Goal: Transaction & Acquisition: Register for event/course

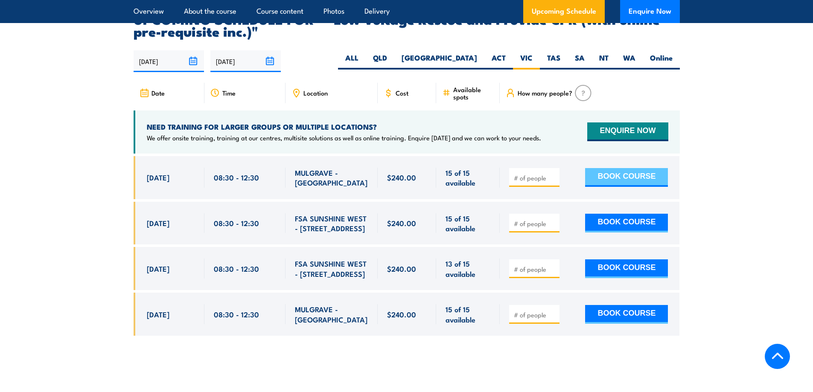
click at [613, 168] on button "BOOK COURSE" at bounding box center [626, 177] width 83 height 19
type input "1"
click at [553, 174] on input "1" at bounding box center [535, 178] width 43 height 9
click at [650, 168] on button "BOOK COURSE" at bounding box center [626, 177] width 83 height 19
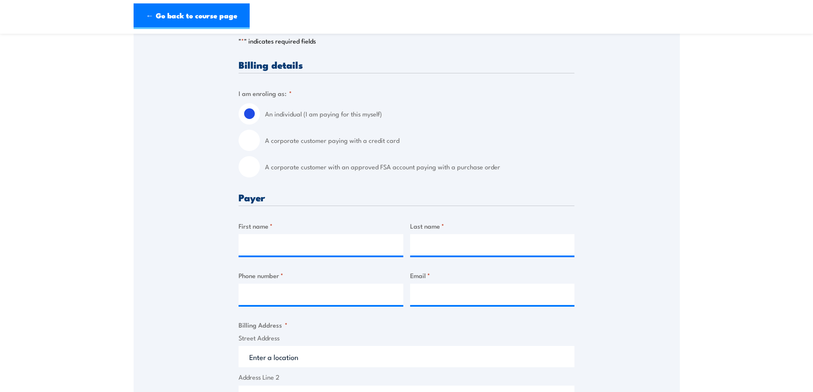
scroll to position [213, 0]
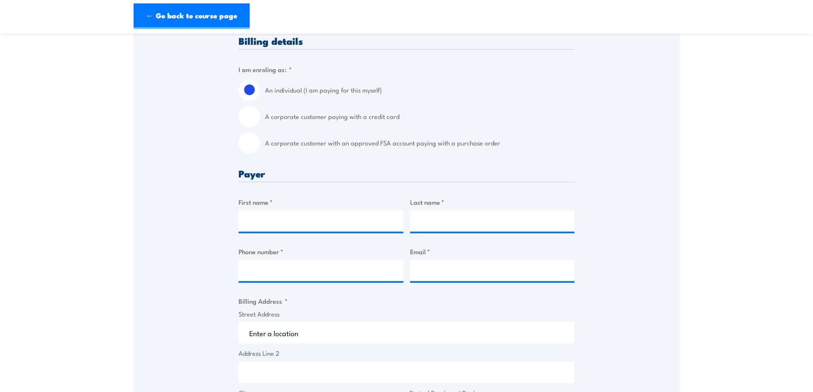
click at [249, 144] on input "A corporate customer with an approved FSA account paying with a purchase order" at bounding box center [249, 142] width 21 height 21
radio input "true"
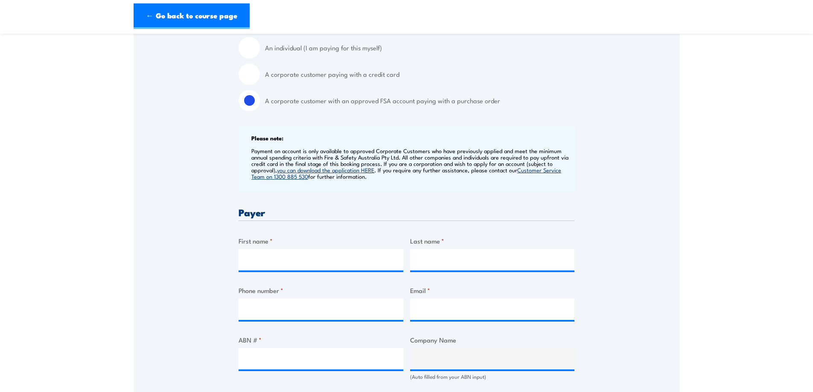
scroll to position [299, 0]
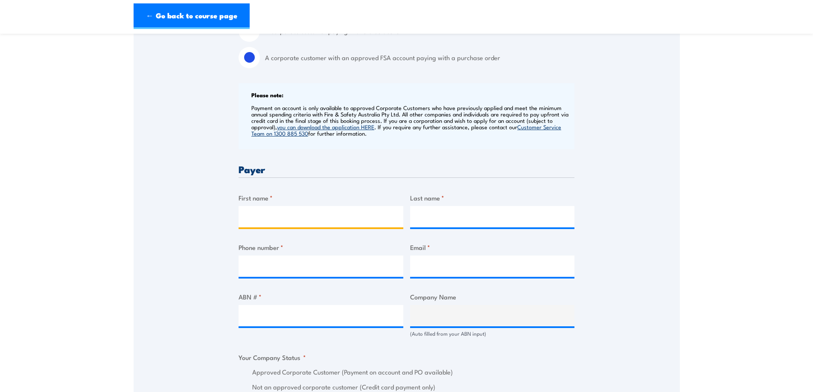
click at [279, 216] on input "First name *" at bounding box center [321, 216] width 165 height 21
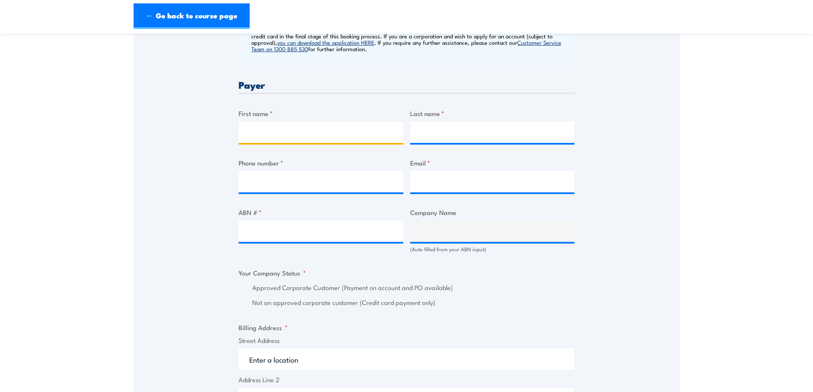
scroll to position [384, 0]
click at [257, 226] on input "ABN # *" at bounding box center [321, 230] width 165 height 21
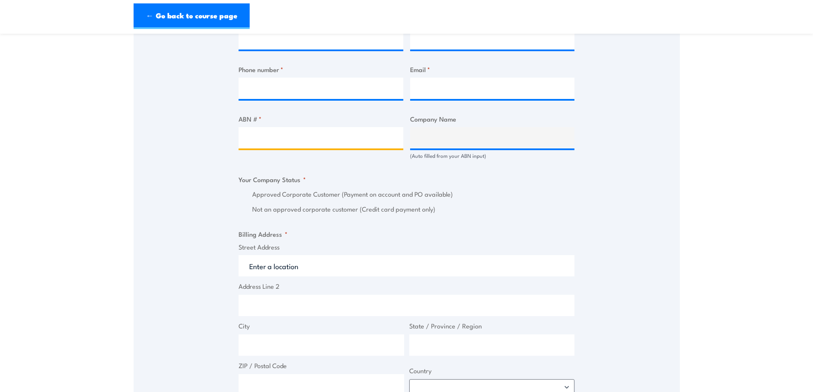
scroll to position [512, 0]
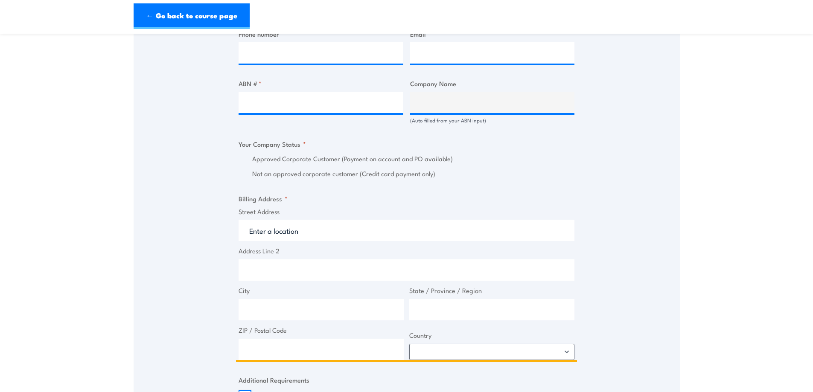
click at [327, 231] on input "Street Address" at bounding box center [407, 230] width 336 height 21
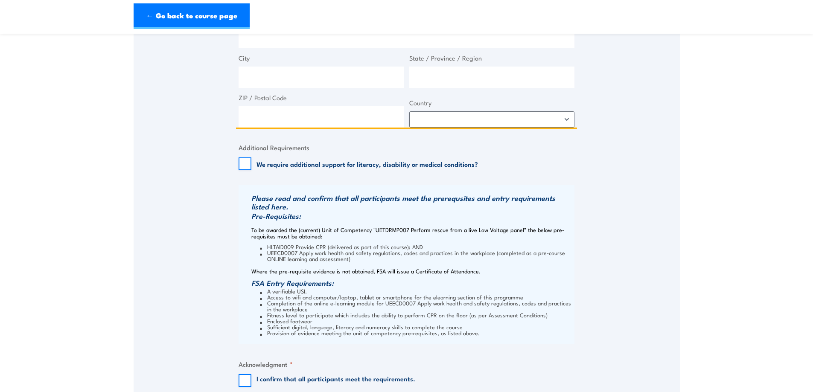
scroll to position [769, 0]
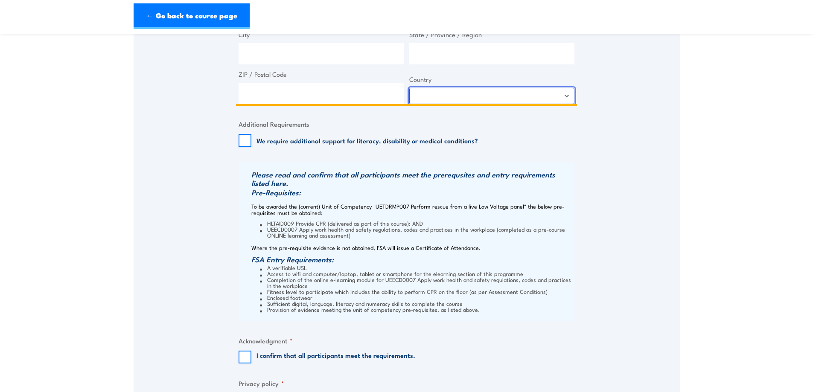
click at [564, 97] on select "Afghanistan Albania Algeria American Samoa Andorra Angola Anguilla Antarctica A…" at bounding box center [492, 96] width 166 height 16
select select "Australia"
click at [409, 88] on select "Afghanistan Albania Algeria American Samoa Andorra Angola Anguilla Antarctica A…" at bounding box center [492, 96] width 166 height 16
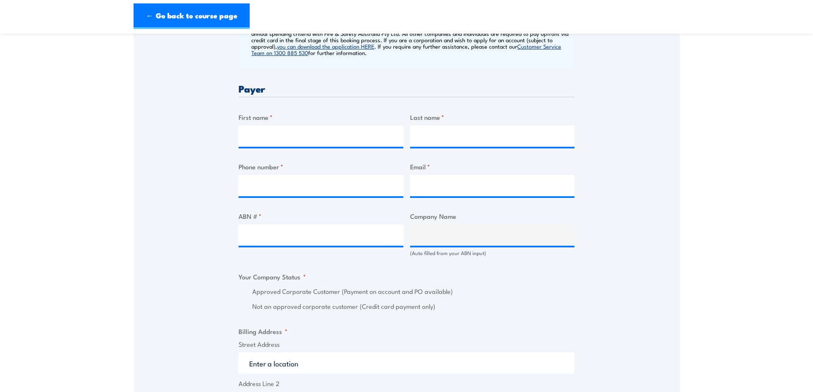
scroll to position [299, 0]
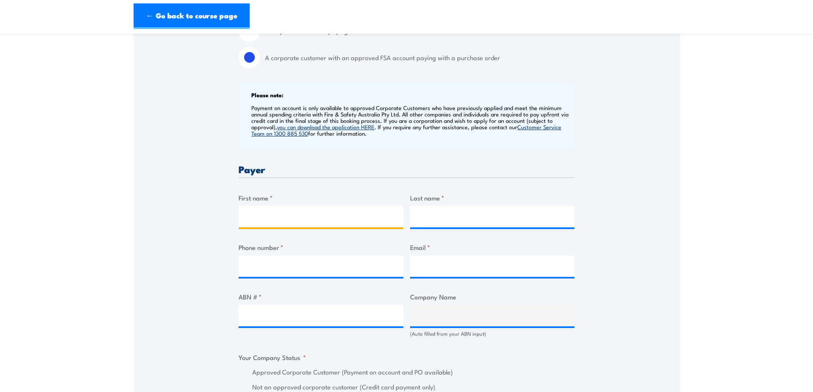
click at [301, 218] on input "First name *" at bounding box center [321, 216] width 165 height 21
type input "Ian"
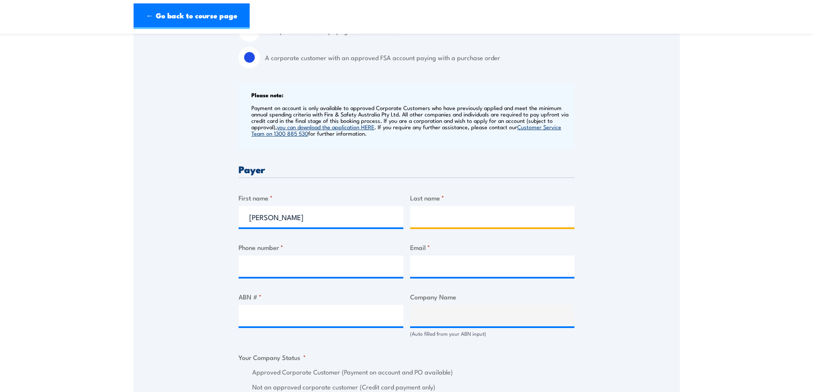
click at [452, 221] on input "Last name *" at bounding box center [492, 216] width 165 height 21
type input "Edwards"
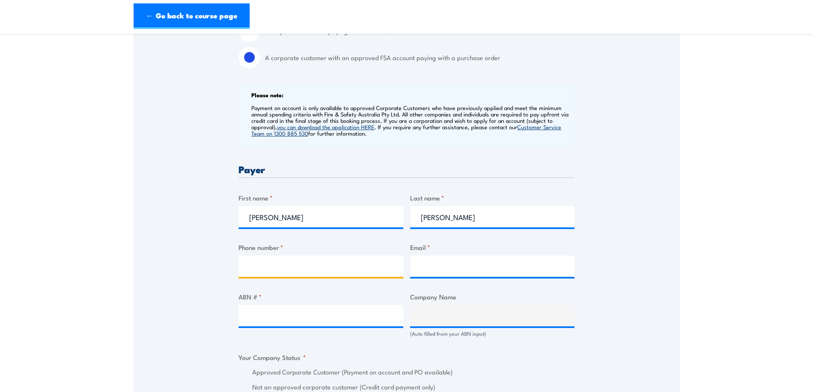
click at [296, 263] on input "Phone number *" at bounding box center [321, 266] width 165 height 21
type input "0409860613"
click at [479, 268] on input "Email *" at bounding box center [492, 266] width 165 height 21
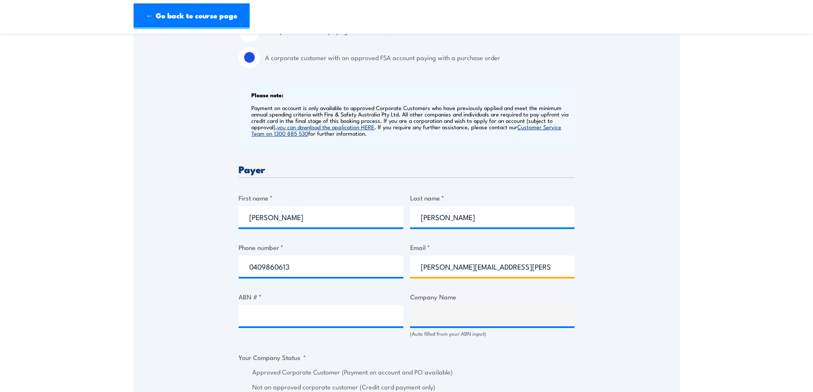
type input "ian.edwards@team.telstra.com"
click at [334, 309] on input "ABN # *" at bounding box center [321, 315] width 165 height 21
click at [277, 316] on input "ABN # *" at bounding box center [321, 315] width 165 height 21
paste input "83 064 638 197"
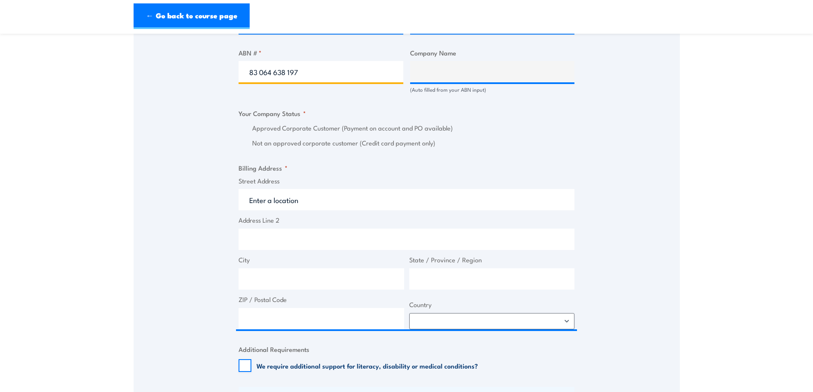
scroll to position [470, 0]
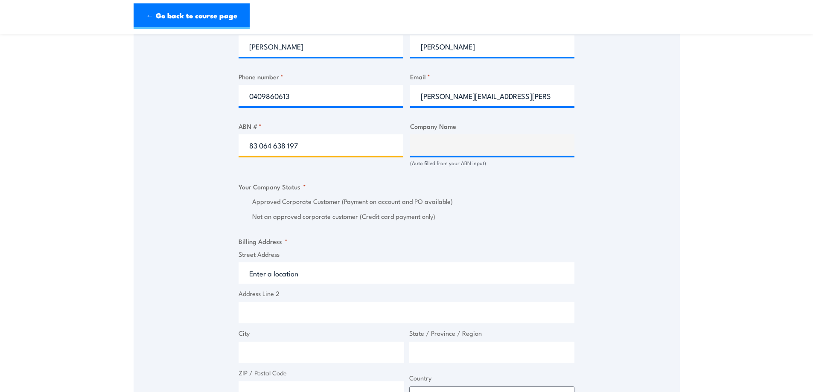
type input "83 064 638 197"
click at [287, 277] on input "Street Address" at bounding box center [407, 273] width 336 height 21
click at [290, 279] on input "Street Address" at bounding box center [407, 273] width 336 height 21
drag, startPoint x: 289, startPoint y: 279, endPoint x: 261, endPoint y: 269, distance: 29.7
paste input "Level 36, 680 George Street Sydney NSW 2000"
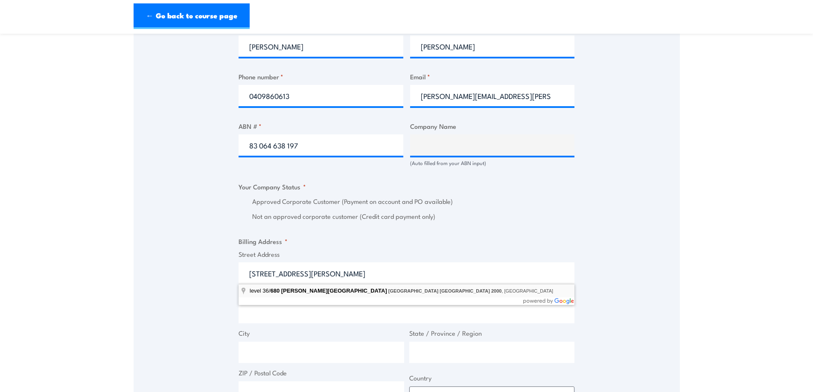
type input "level 36/680 George Street, Sydney NSW 2000, Australia"
type input "680 George St"
type input "Sydney"
type input "[GEOGRAPHIC_DATA]"
type input "2000"
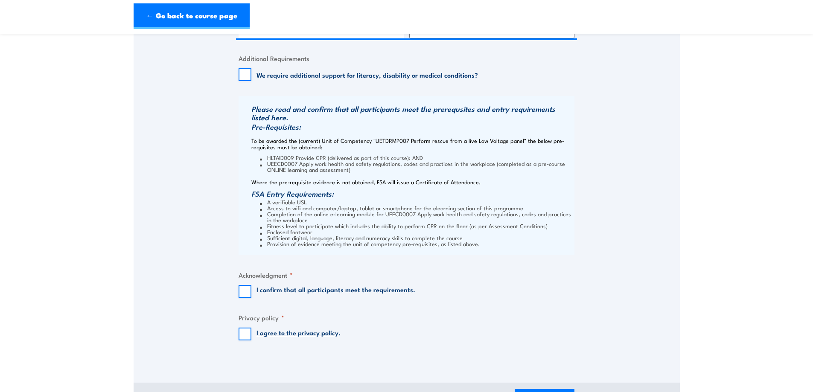
scroll to position [854, 0]
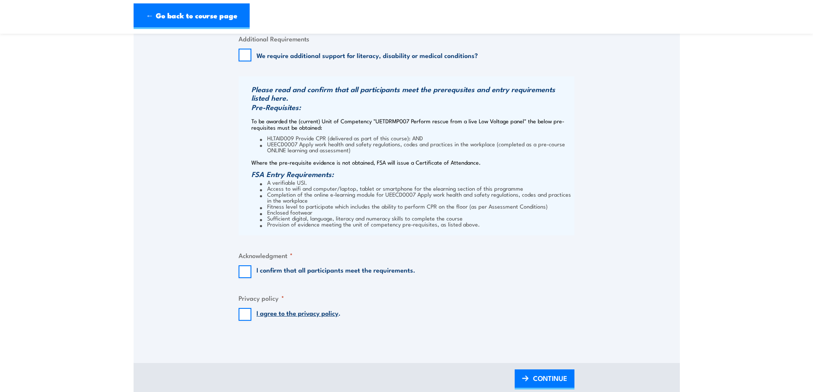
click at [269, 270] on label "I confirm that all participants meet the requirements." at bounding box center [336, 272] width 159 height 13
click at [251, 270] on input "I confirm that all participants meet the requirements." at bounding box center [245, 272] width 13 height 13
checkbox input "true"
click at [285, 314] on link "I agree to the privacy policy" at bounding box center [298, 312] width 82 height 9
click at [242, 315] on input "I agree to the privacy policy ." at bounding box center [245, 314] width 13 height 13
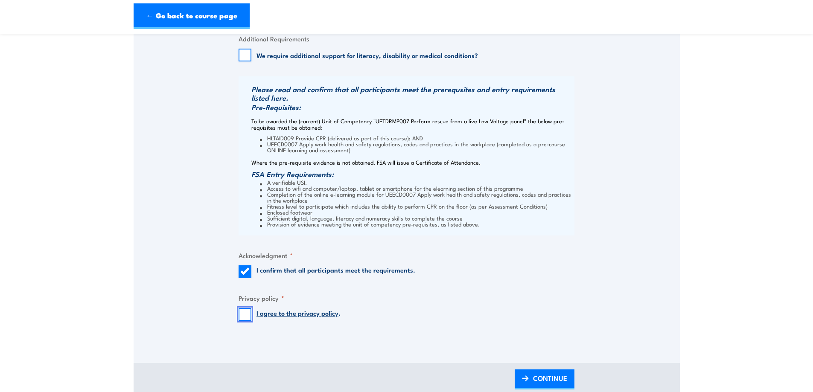
checkbox input "true"
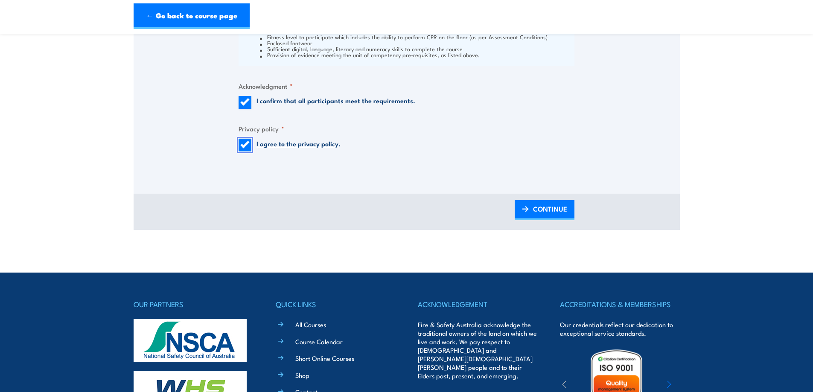
scroll to position [1025, 0]
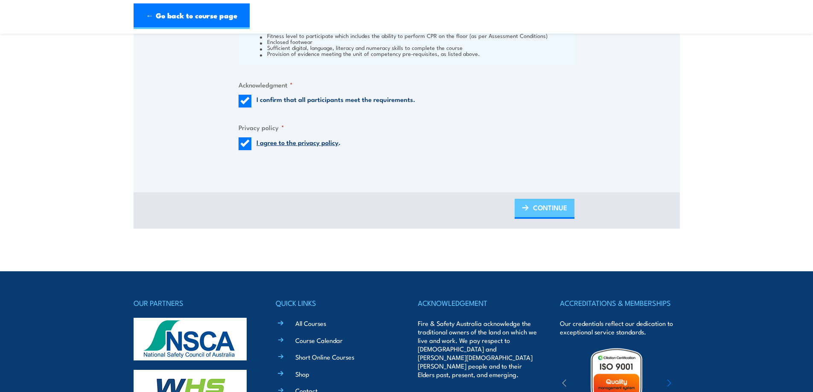
click at [538, 209] on span "CONTINUE" at bounding box center [550, 207] width 34 height 23
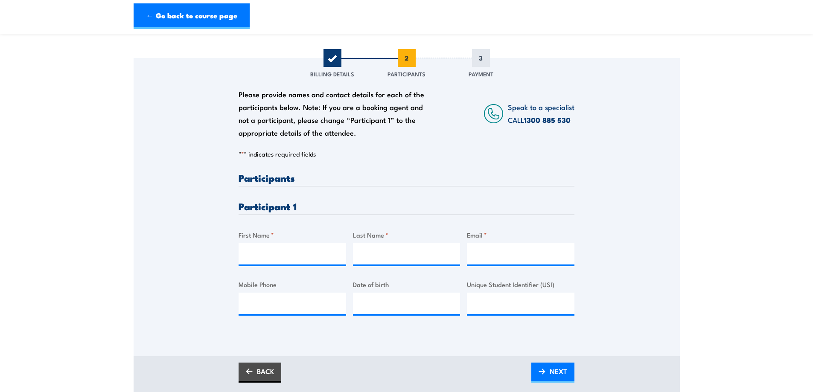
scroll to position [128, 0]
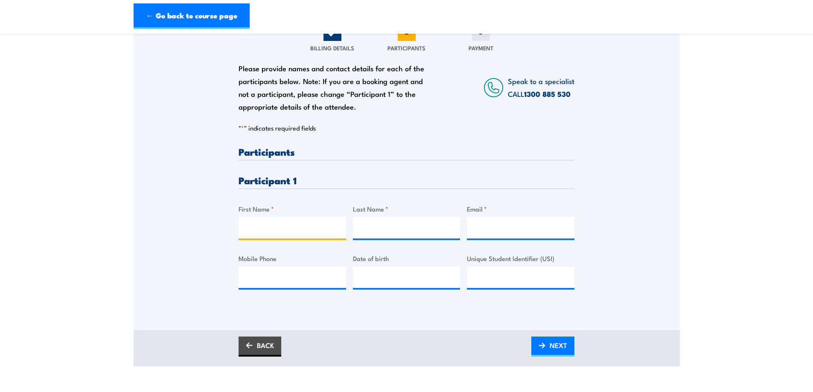
click at [271, 225] on input "First Name *" at bounding box center [293, 227] width 108 height 21
click at [518, 281] on input "Unique Student Identifier (USI)" at bounding box center [521, 277] width 108 height 21
type input "W3EQNZ4SUZ"
click at [291, 229] on input "First Name *" at bounding box center [293, 227] width 108 height 21
type input "i"
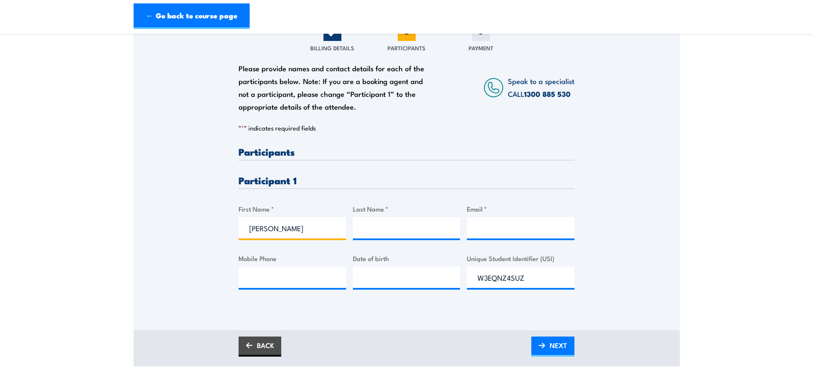
type input "Ian"
click at [375, 219] on input "Last Name *" at bounding box center [407, 227] width 108 height 21
type input "Edwards"
click at [513, 227] on input "Email *" at bounding box center [521, 227] width 108 height 21
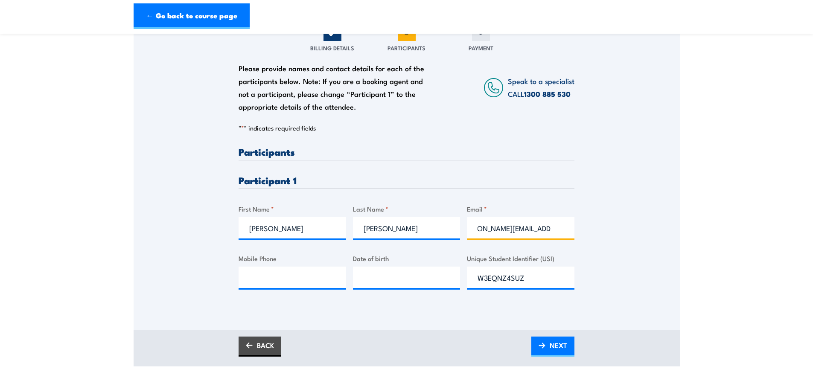
scroll to position [0, 25]
type input "ian.edwards@team.telstra.com"
click at [286, 274] on input "Mobile Phone" at bounding box center [293, 277] width 108 height 21
type input "0409860613"
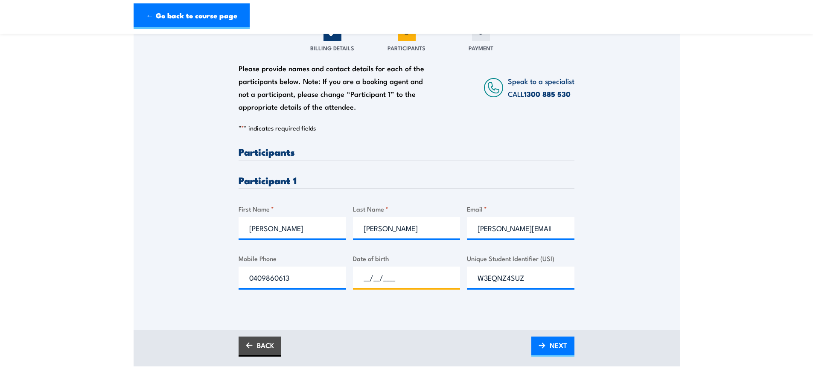
click at [390, 276] on input "__/__/____" at bounding box center [407, 277] width 108 height 21
type input "06/07/1973"
click at [381, 326] on div "Please provide names and contact details for each of the participants below. No…" at bounding box center [407, 181] width 547 height 298
click at [549, 346] on link "NEXT" at bounding box center [553, 347] width 43 height 20
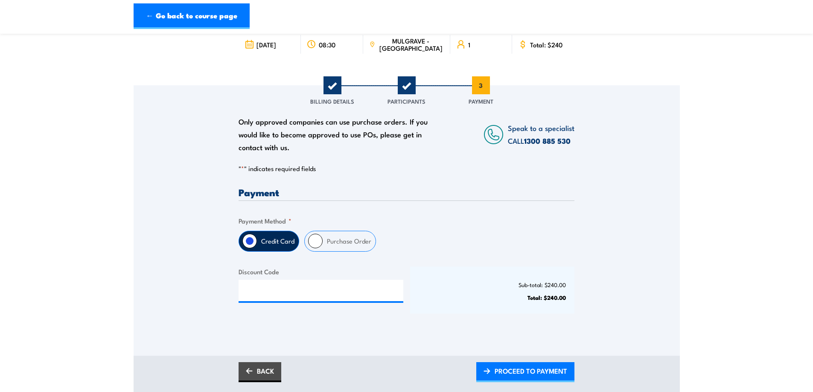
scroll to position [85, 0]
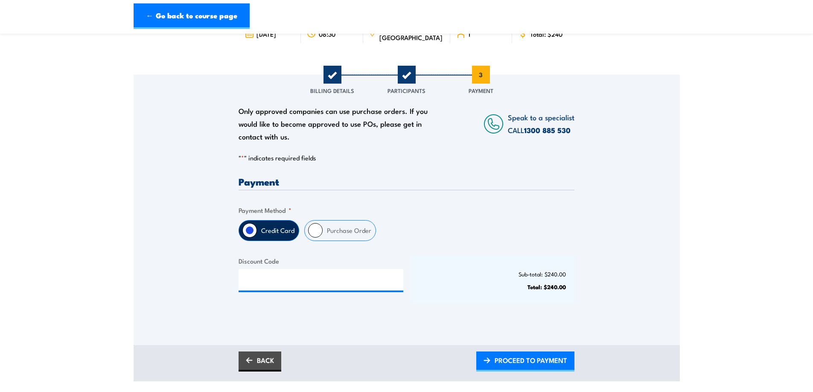
click at [346, 232] on label "Purchase Order" at bounding box center [349, 231] width 53 height 20
click at [323, 232] on input "Purchase Order" at bounding box center [315, 230] width 15 height 15
radio input "true"
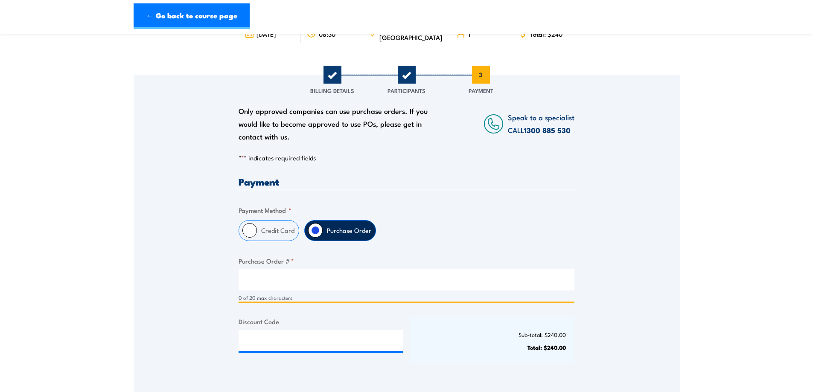
click at [276, 273] on input "Purchase Order # *" at bounding box center [407, 279] width 336 height 21
click at [287, 279] on input "Purchase Order # *" at bounding box center [407, 279] width 336 height 21
paste input "16269038"
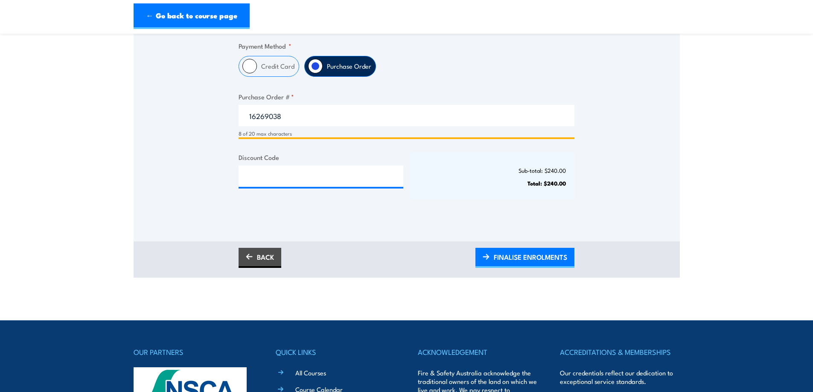
scroll to position [256, 0]
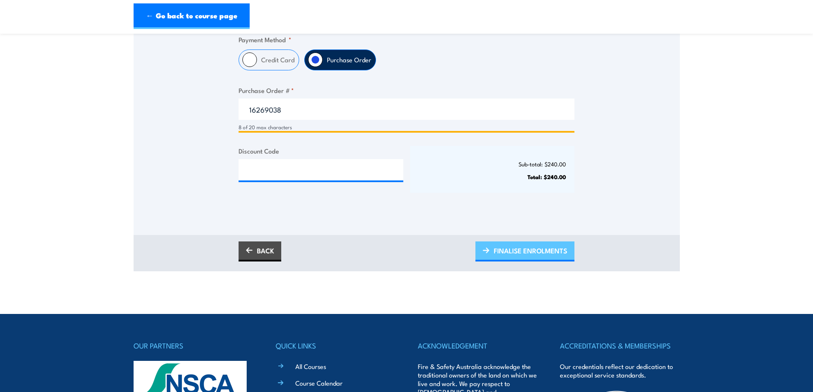
type input "16269038"
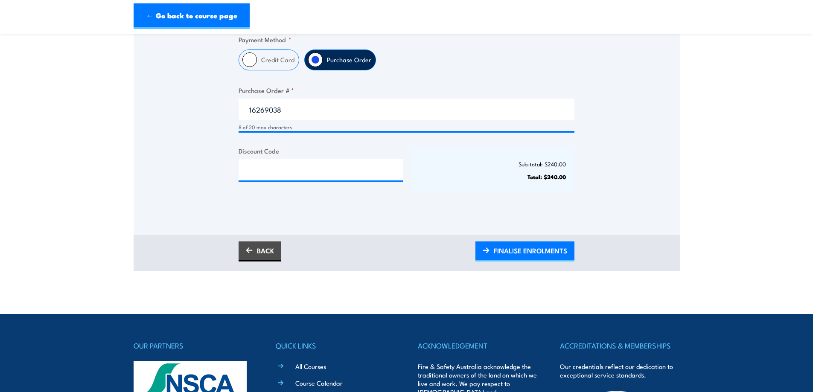
click at [497, 251] on span "FINALISE ENROLMENTS" at bounding box center [530, 251] width 73 height 23
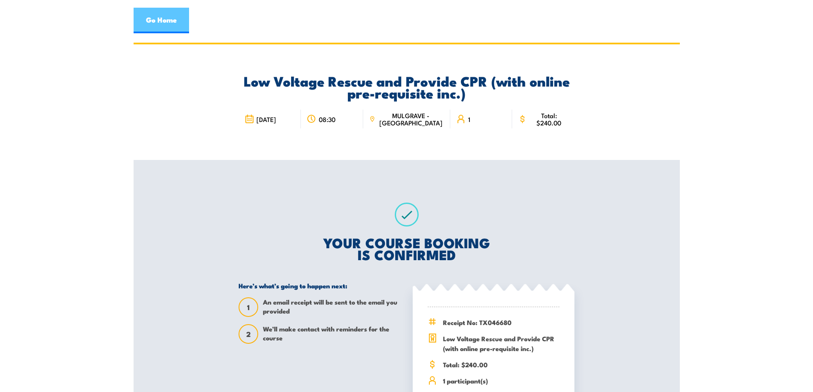
click at [172, 22] on link "Go Home" at bounding box center [162, 21] width 56 height 26
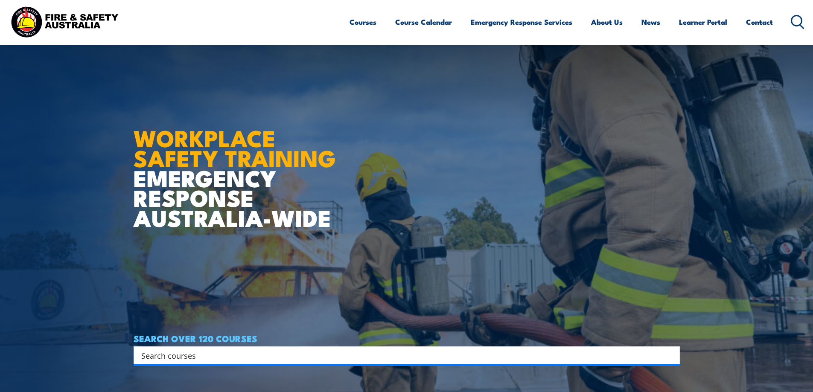
scroll to position [256, 0]
